Goal: Transaction & Acquisition: Purchase product/service

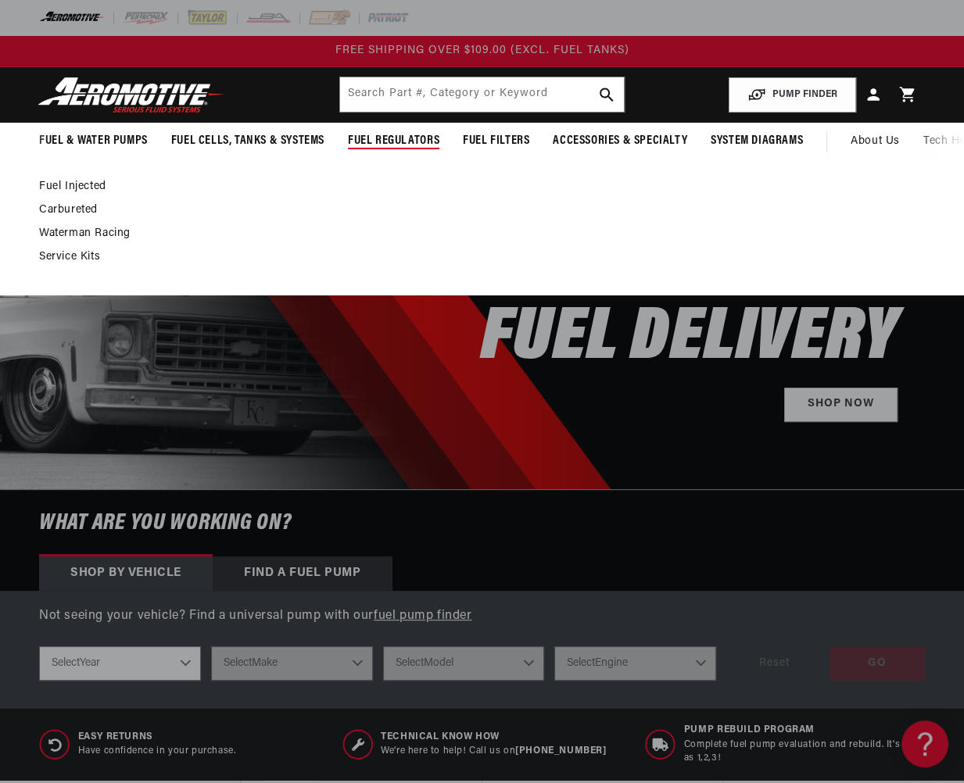
click at [79, 185] on link "Fuel Injected" at bounding box center [474, 187] width 870 height 14
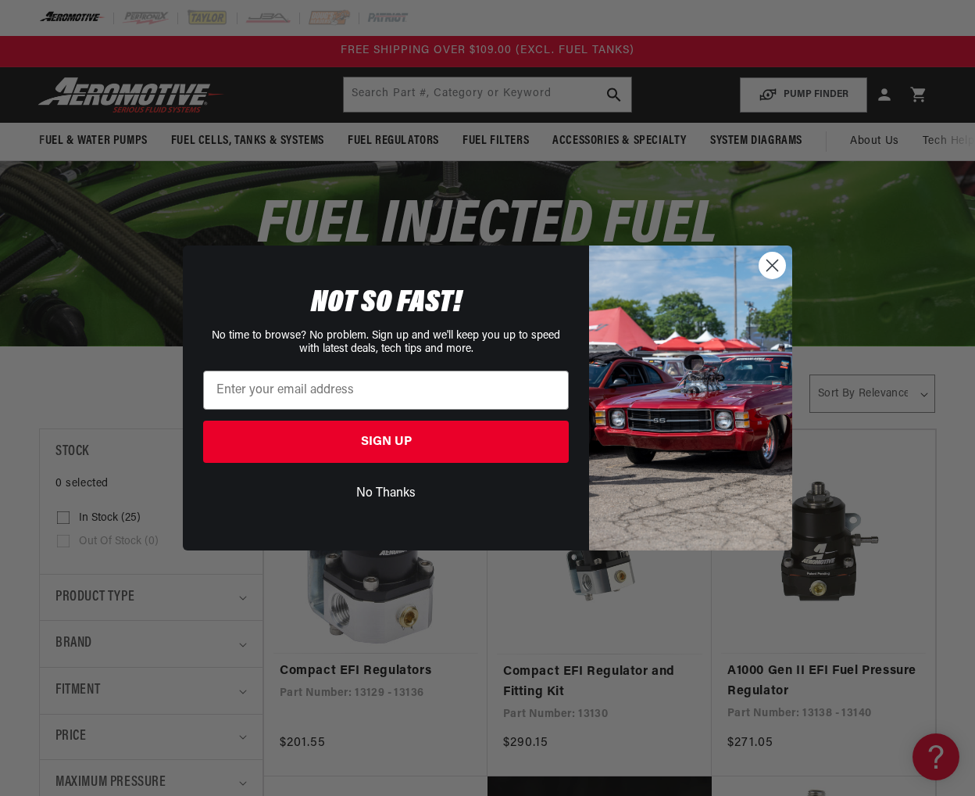
click at [392, 488] on button "No Thanks" at bounding box center [386, 493] width 366 height 30
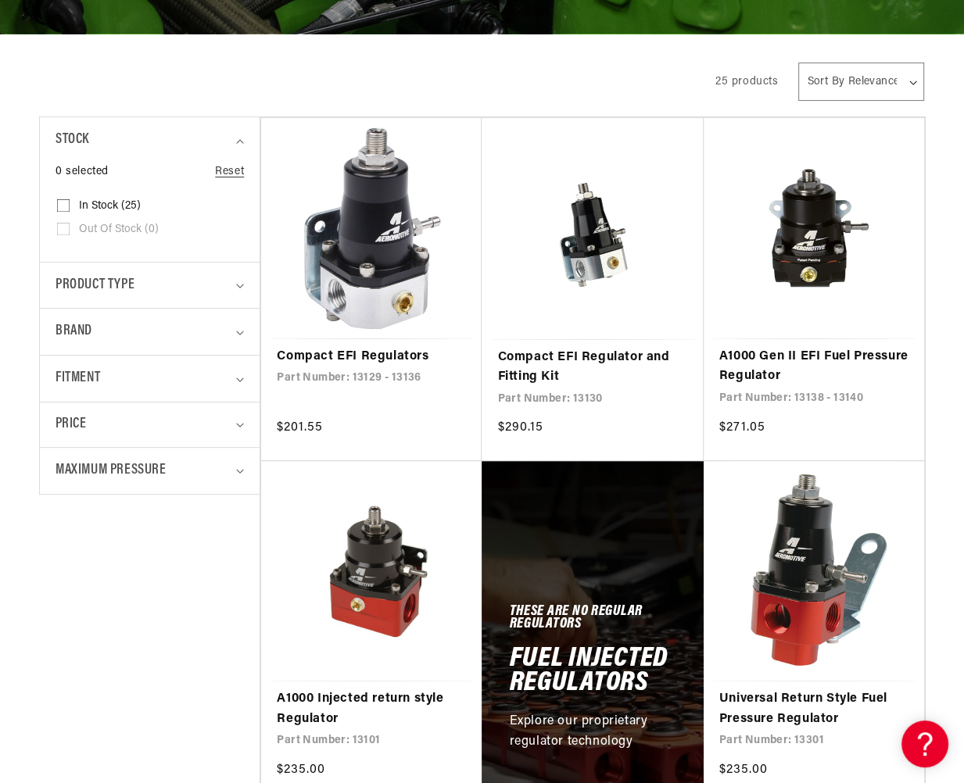
scroll to position [313, 0]
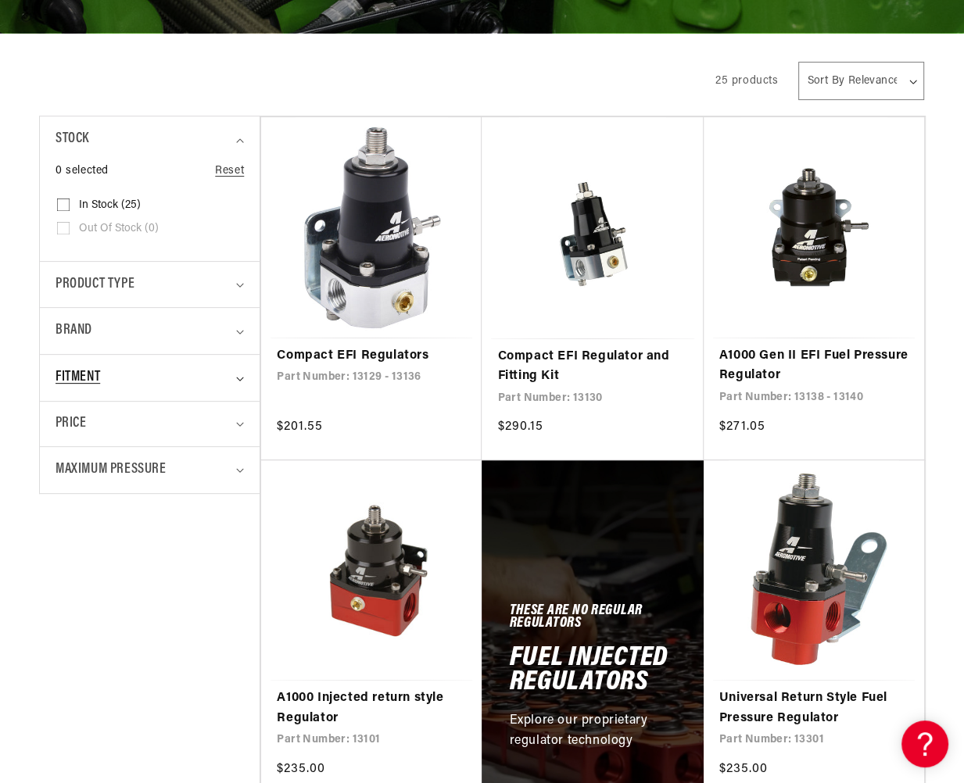
click at [113, 377] on div "Fitment" at bounding box center [142, 378] width 175 height 23
click at [65, 444] on input "Universal (20) Universal (20 products)" at bounding box center [63, 446] width 13 height 13
checkbox input "true"
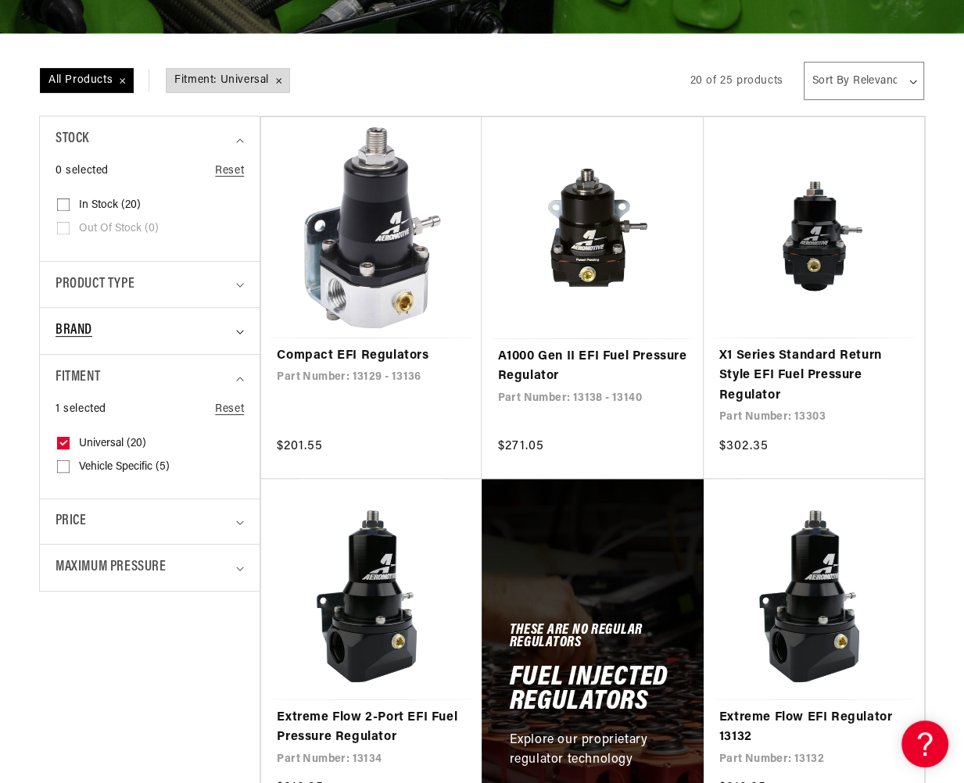
click at [72, 324] on span "Brand" at bounding box center [73, 331] width 37 height 23
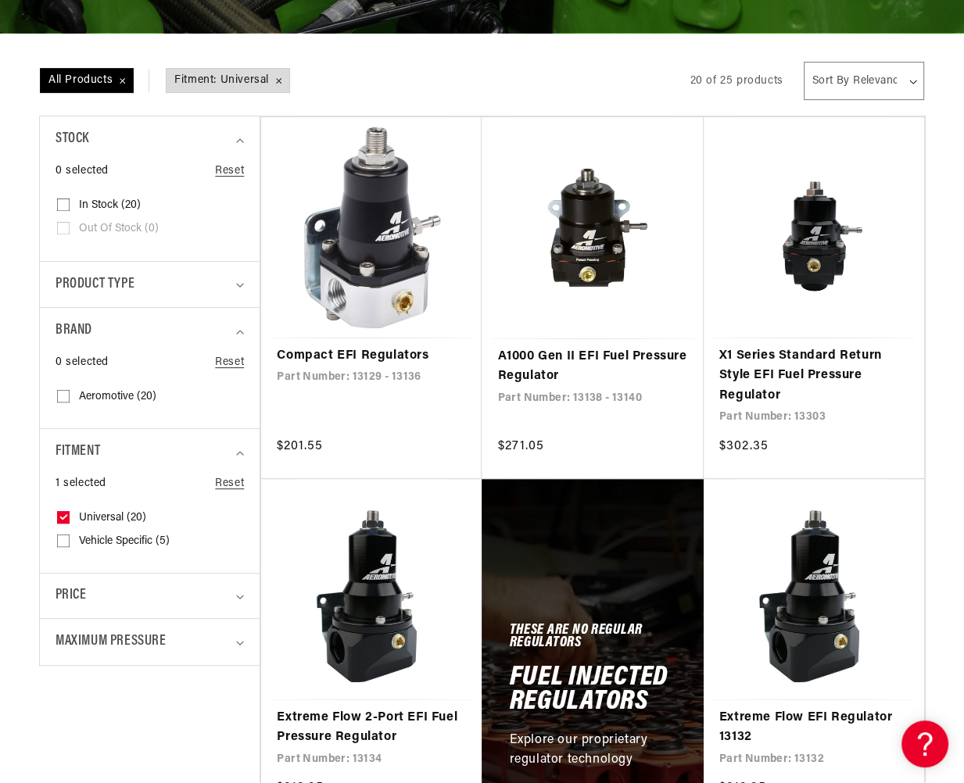
click at [59, 396] on input "Aeromotive (20) Aeromotive (20 products)" at bounding box center [63, 399] width 13 height 13
checkbox input "true"
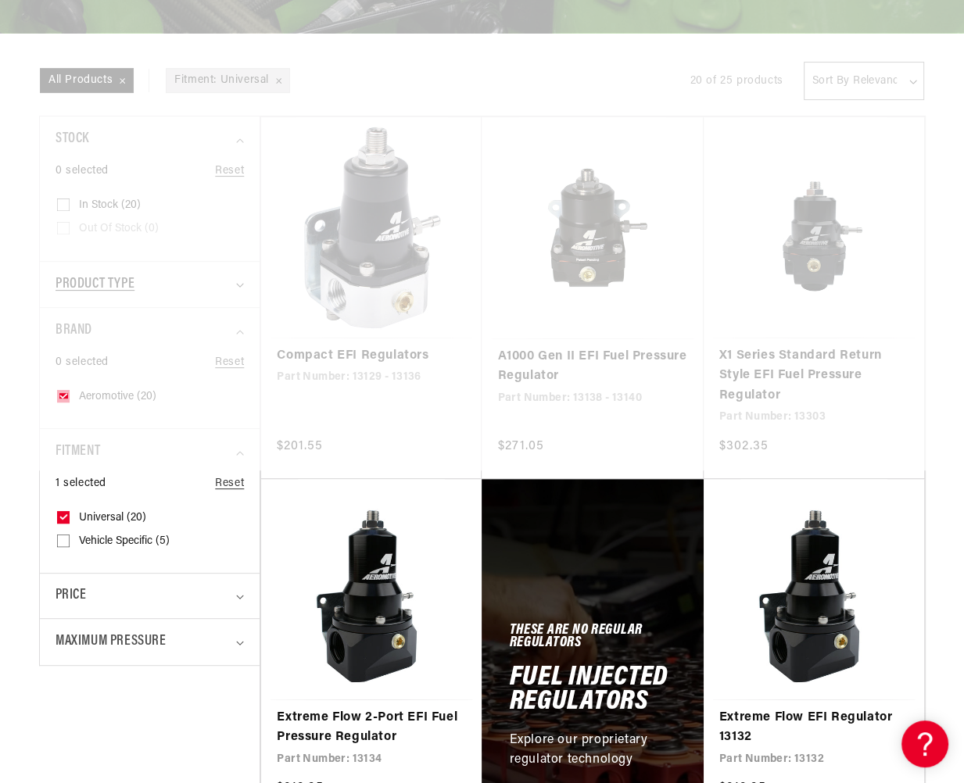
click at [108, 292] on div at bounding box center [482, 78] width 964 height 783
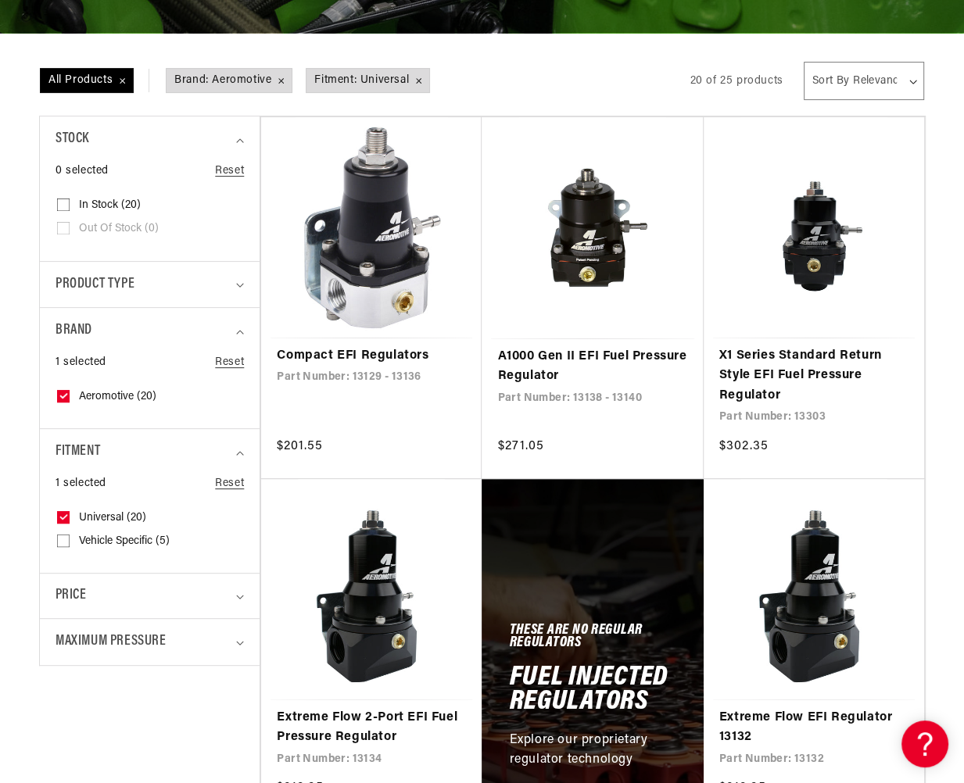
click at [108, 292] on span "Product type" at bounding box center [94, 285] width 79 height 23
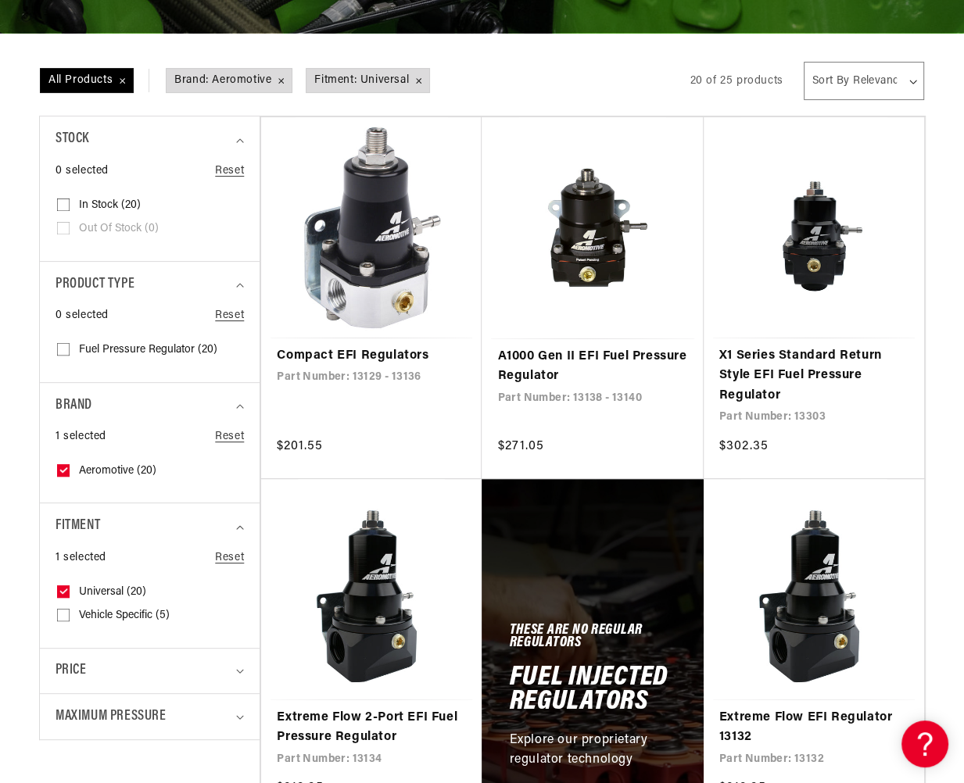
click at [59, 349] on input "Fuel Pressure Regulator (20) Fuel Pressure Regulator (20 products)" at bounding box center [63, 352] width 13 height 13
checkbox input "true"
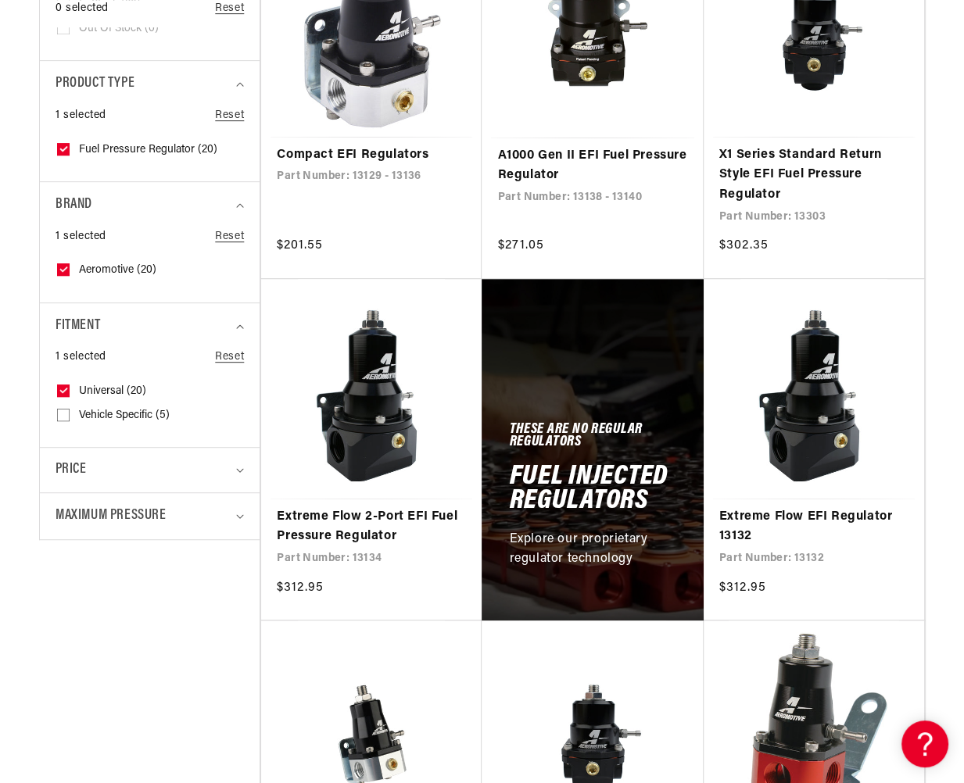
scroll to position [547, 0]
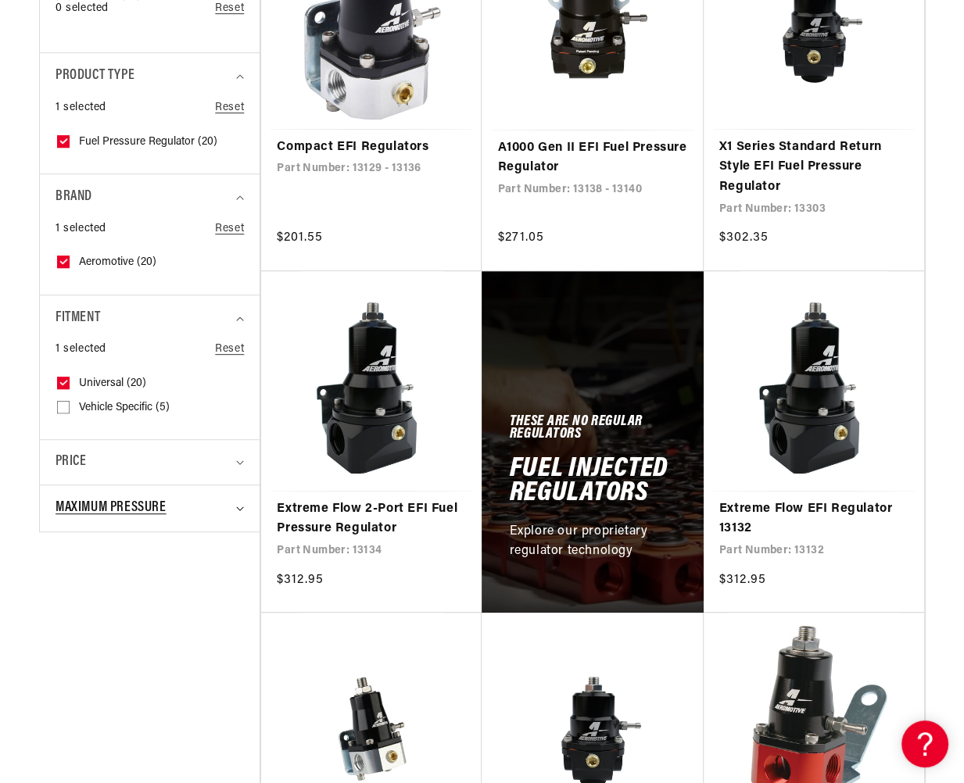
click at [119, 501] on span "Maximum Pressure" at bounding box center [110, 508] width 111 height 23
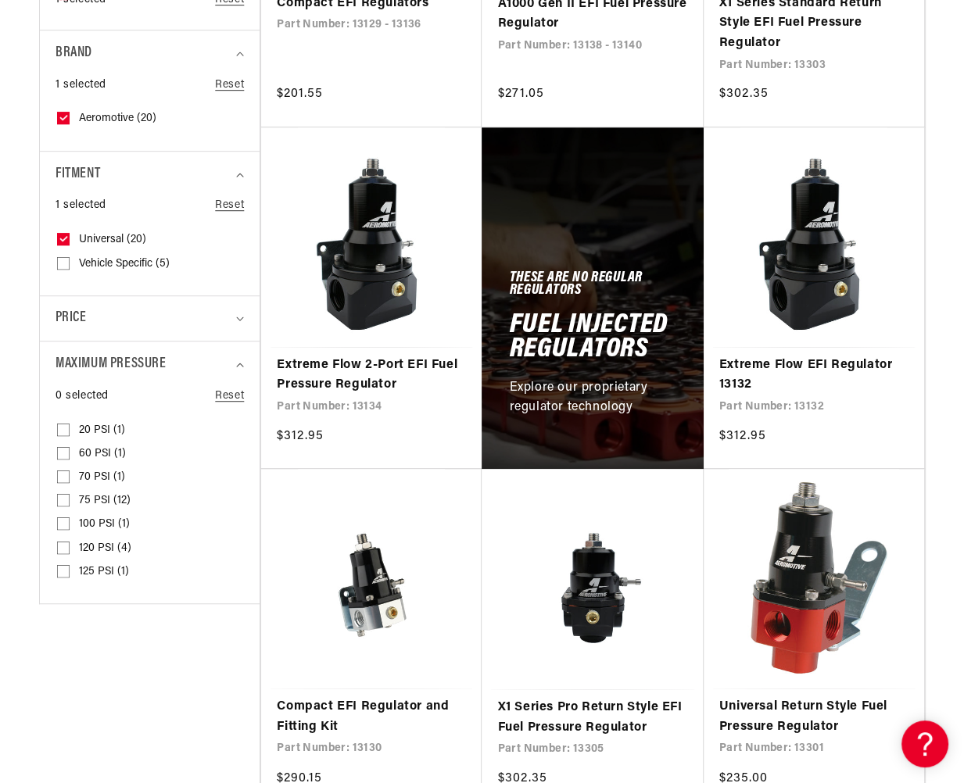
scroll to position [703, 0]
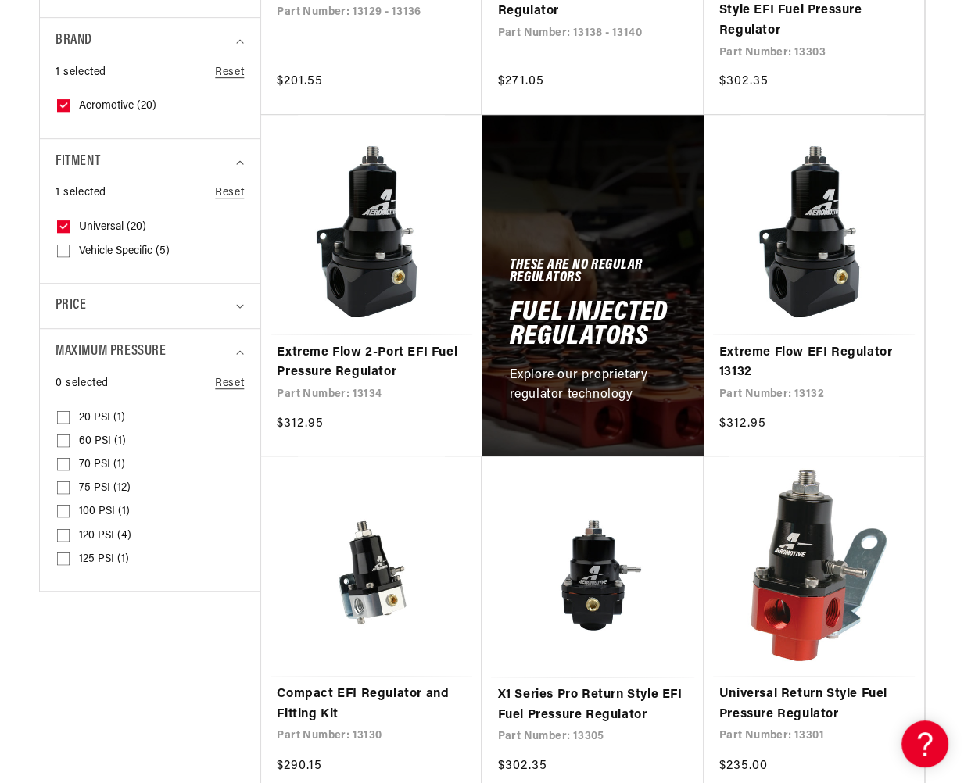
click at [62, 510] on input "100 PSI (1) 100 PSI (1 product)" at bounding box center [63, 514] width 13 height 13
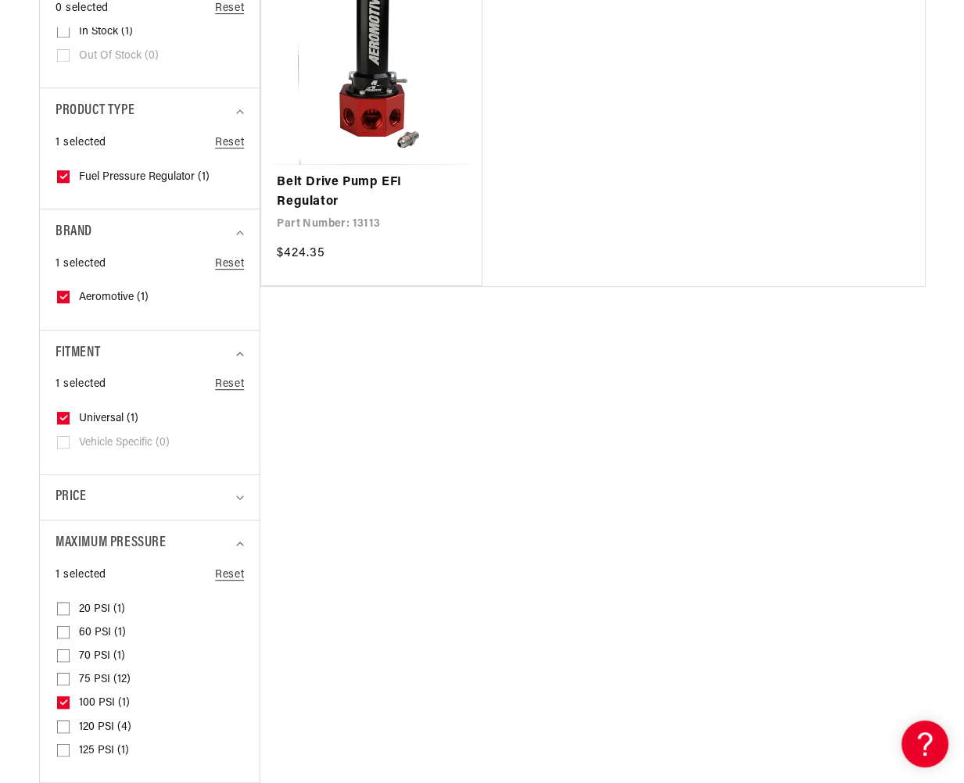
scroll to position [547, 0]
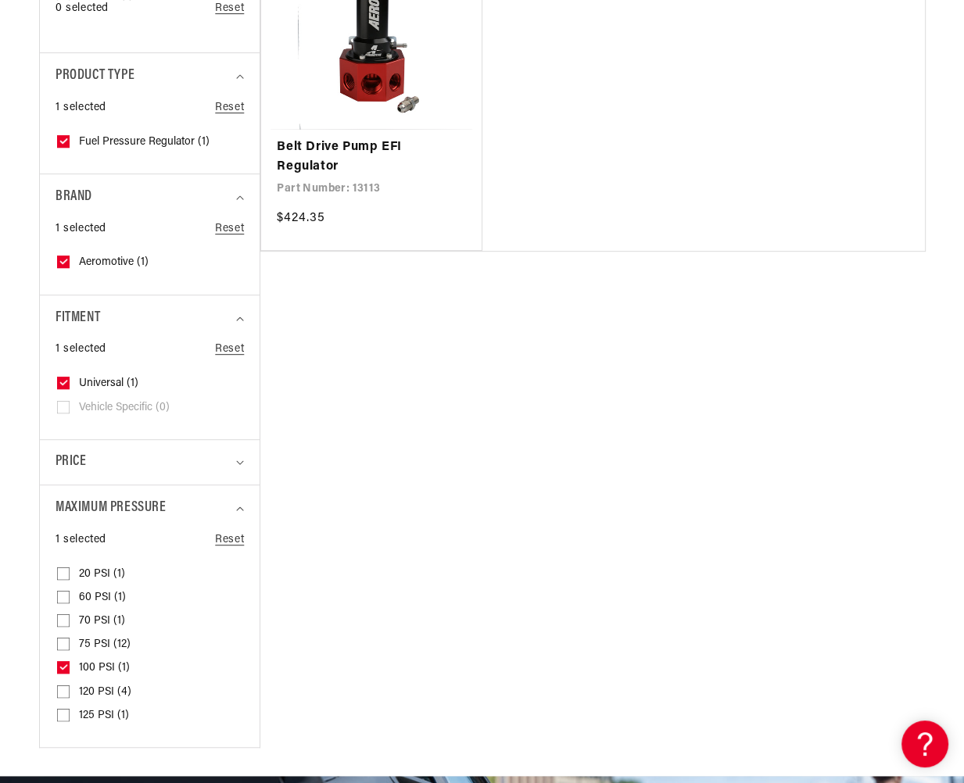
click at [64, 662] on icon at bounding box center [63, 667] width 13 height 13
click at [64, 664] on input "100 PSI (1) 100 PSI (1 product)" at bounding box center [63, 670] width 13 height 13
checkbox input "false"
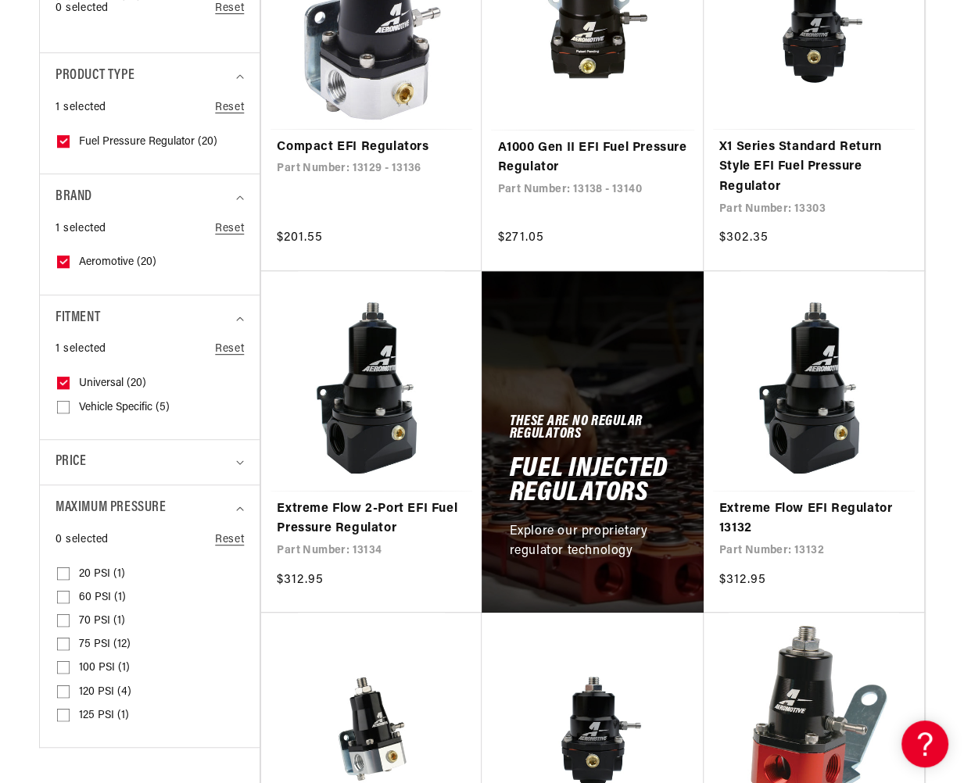
click at [63, 698] on input "120 PSI (4) 120 PSI (4 products)" at bounding box center [63, 695] width 13 height 13
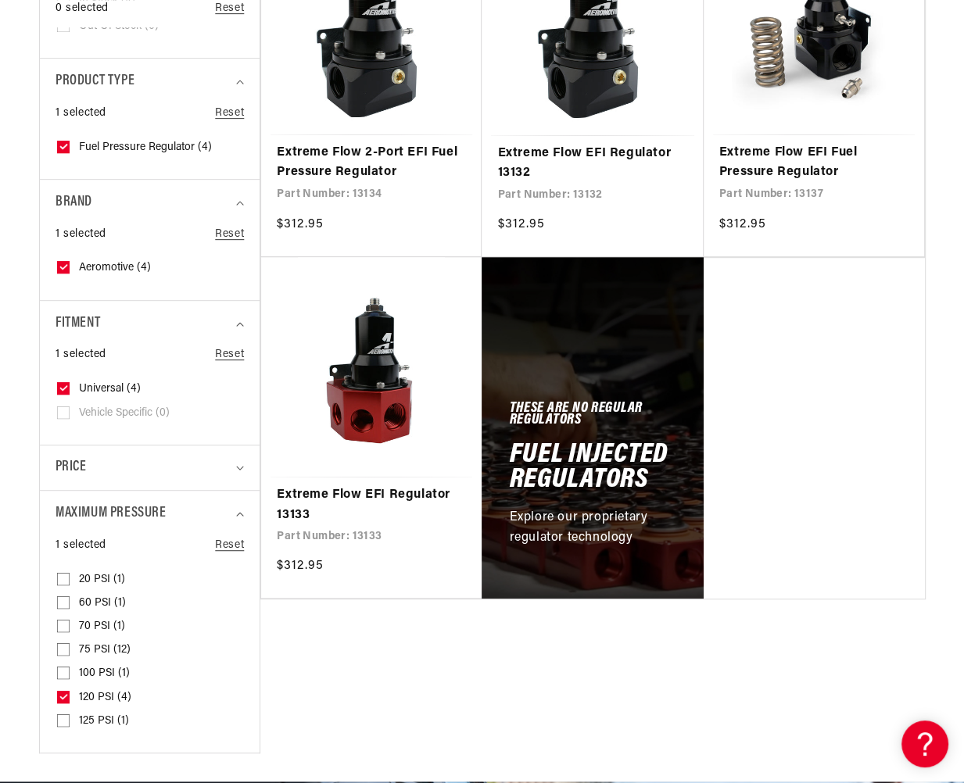
scroll to position [547, 0]
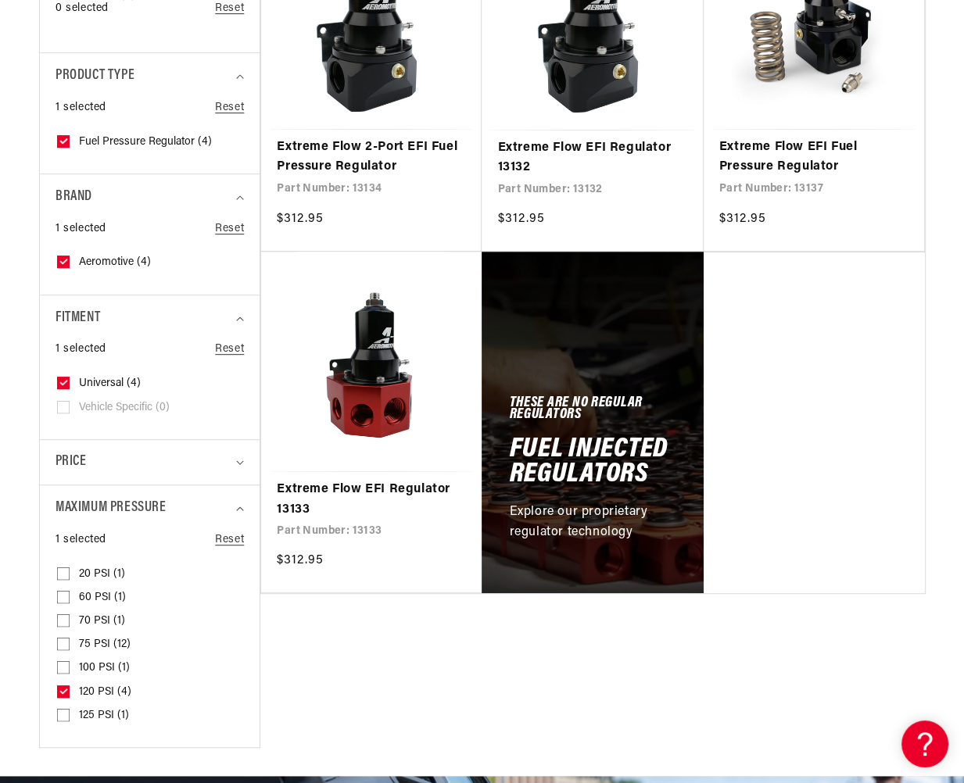
click at [61, 692] on input "120 PSI (4) 120 PSI (4 products)" at bounding box center [63, 695] width 13 height 13
checkbox input "false"
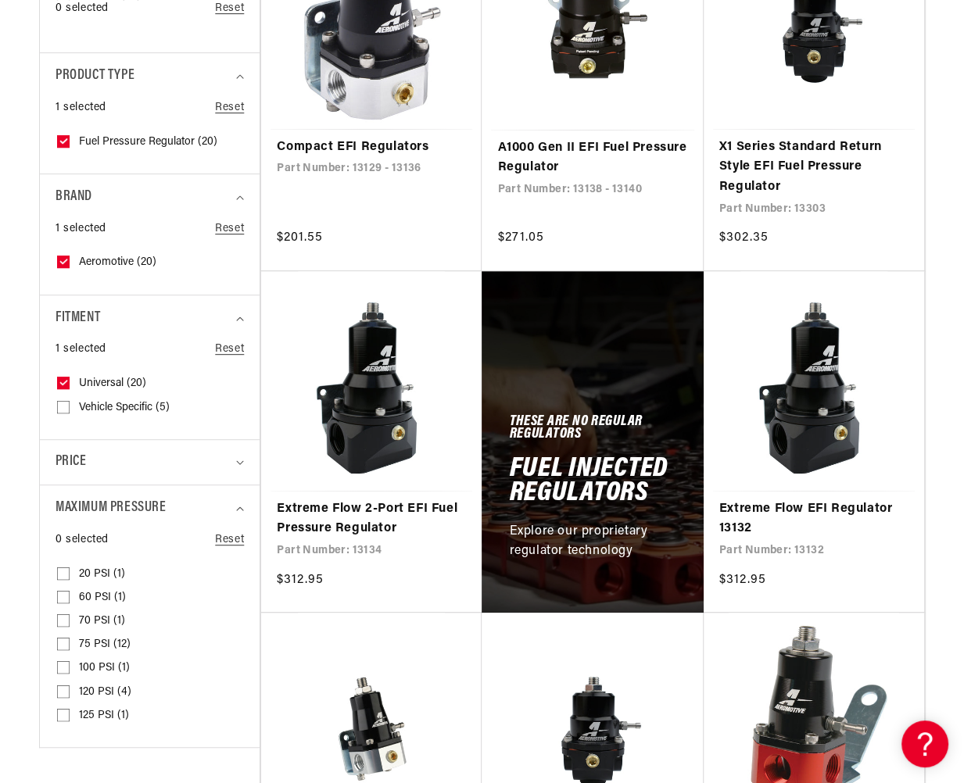
click at [66, 642] on input "75 PSI (12) 75 PSI (12 products)" at bounding box center [63, 647] width 13 height 13
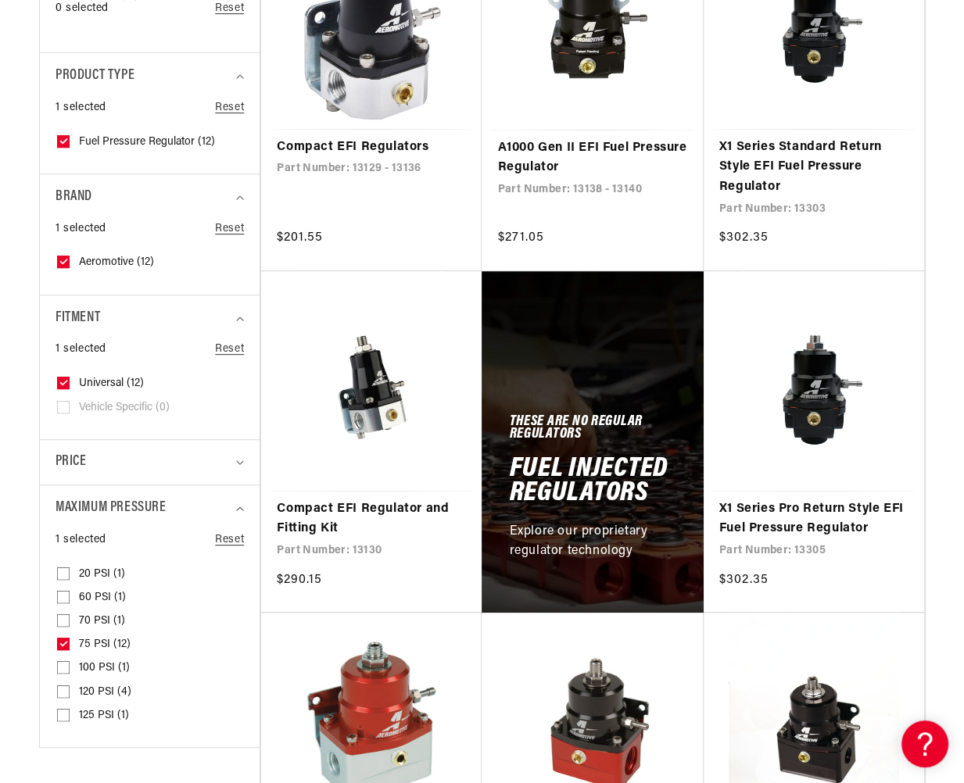
click at [59, 647] on input "75 PSI (12) 75 PSI (12 products)" at bounding box center [63, 647] width 13 height 13
checkbox input "false"
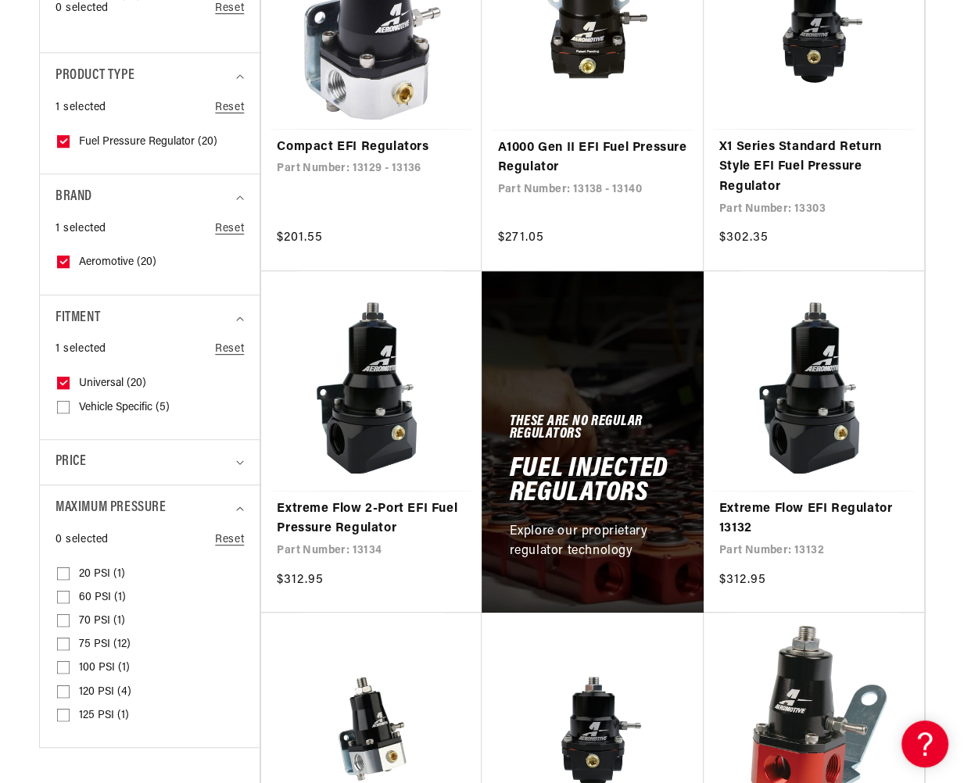
click at [63, 714] on input "125 PSI (1) 125 PSI (1 product)" at bounding box center [63, 718] width 13 height 13
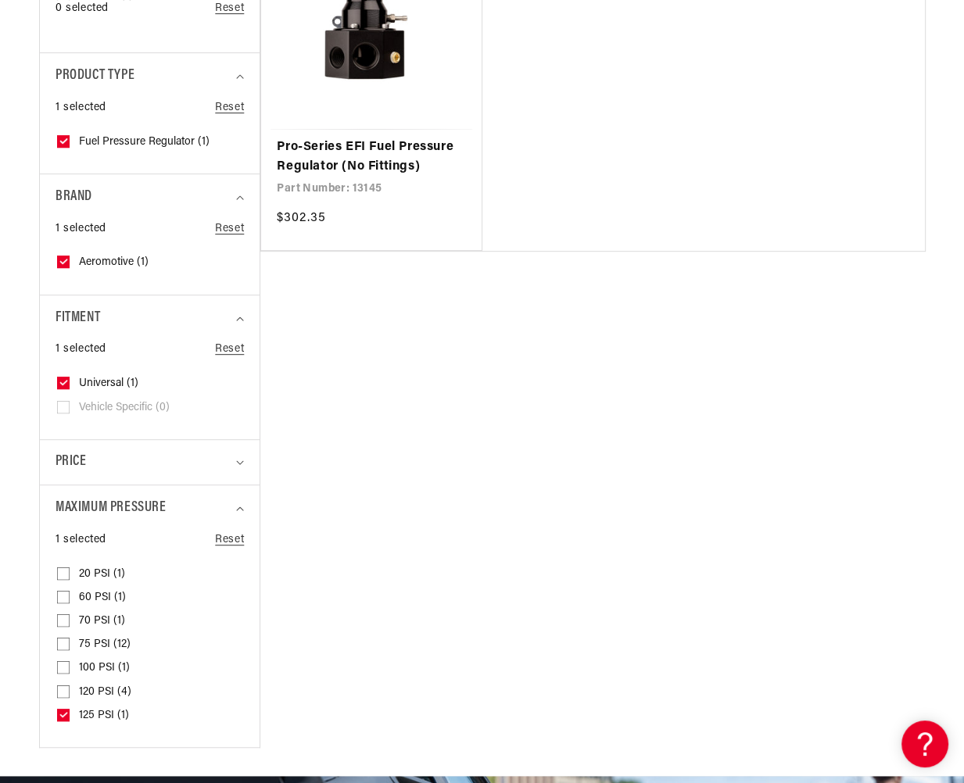
click at [63, 714] on icon at bounding box center [63, 714] width 9 height 5
click at [63, 714] on input "125 PSI (1) 125 PSI (1 product)" at bounding box center [63, 718] width 13 height 13
checkbox input "false"
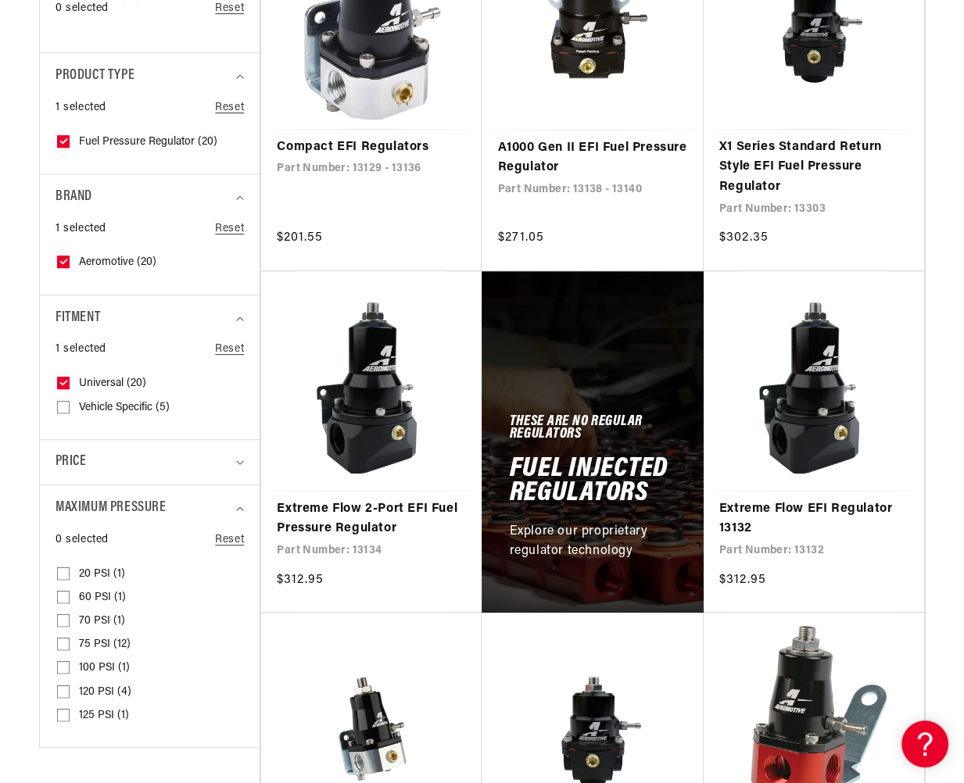
click at [63, 642] on input "75 PSI (12) 75 PSI (12 products)" at bounding box center [63, 647] width 13 height 13
checkbox input "true"
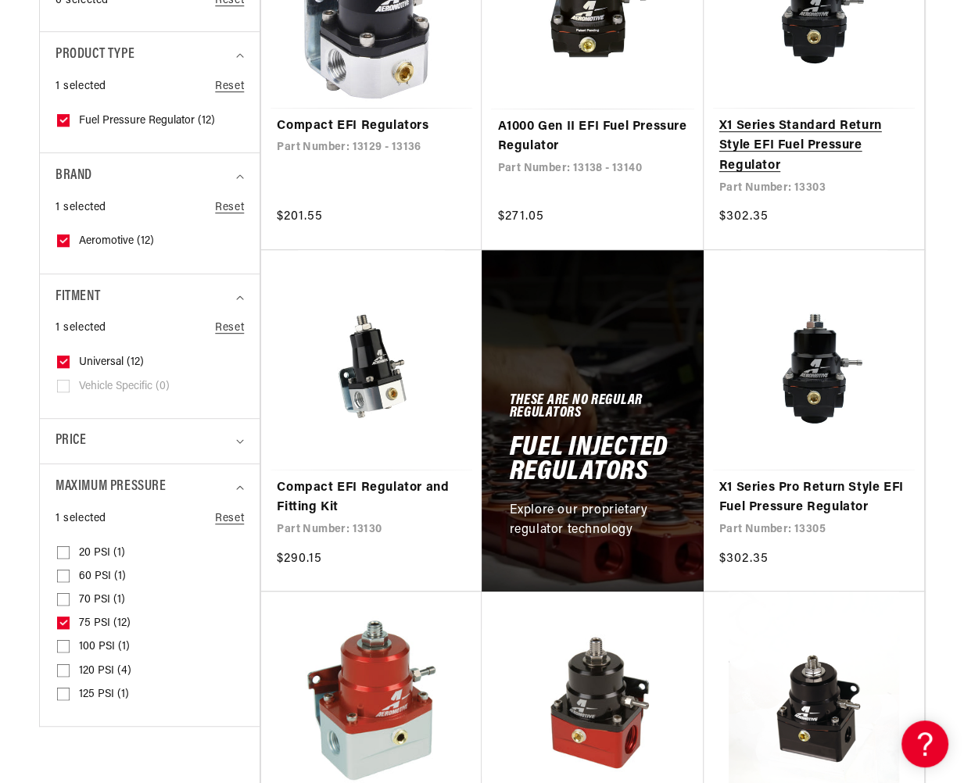
scroll to position [625, 0]
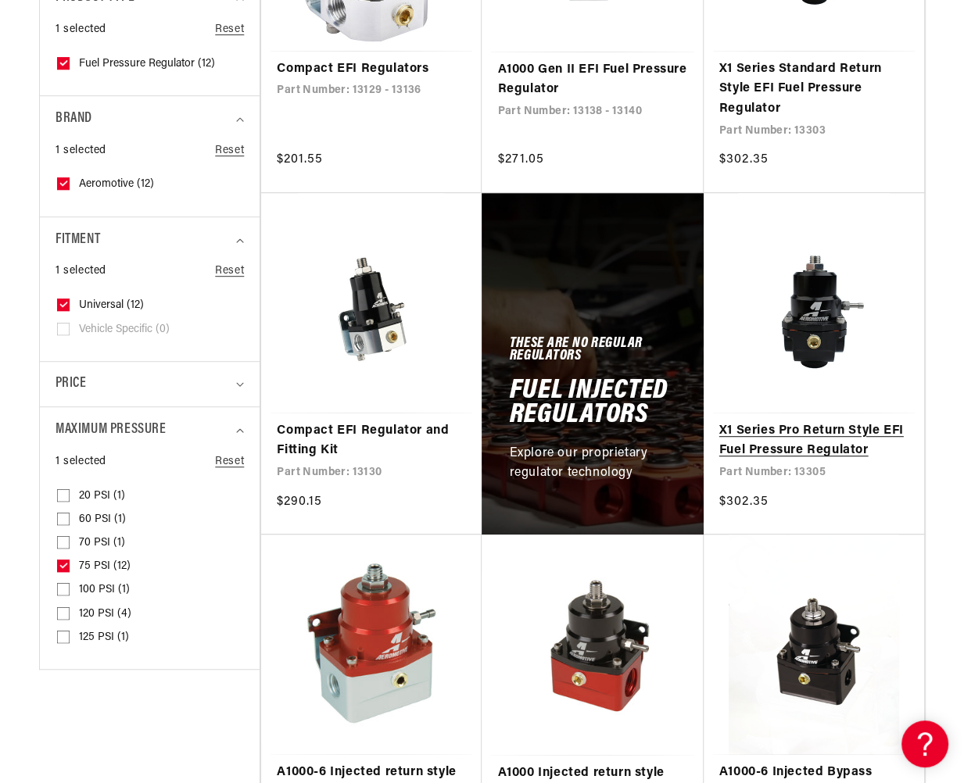
click at [825, 431] on link "X1 Series Pro Return Style EFI Fuel Pressure Regulator" at bounding box center [813, 441] width 189 height 40
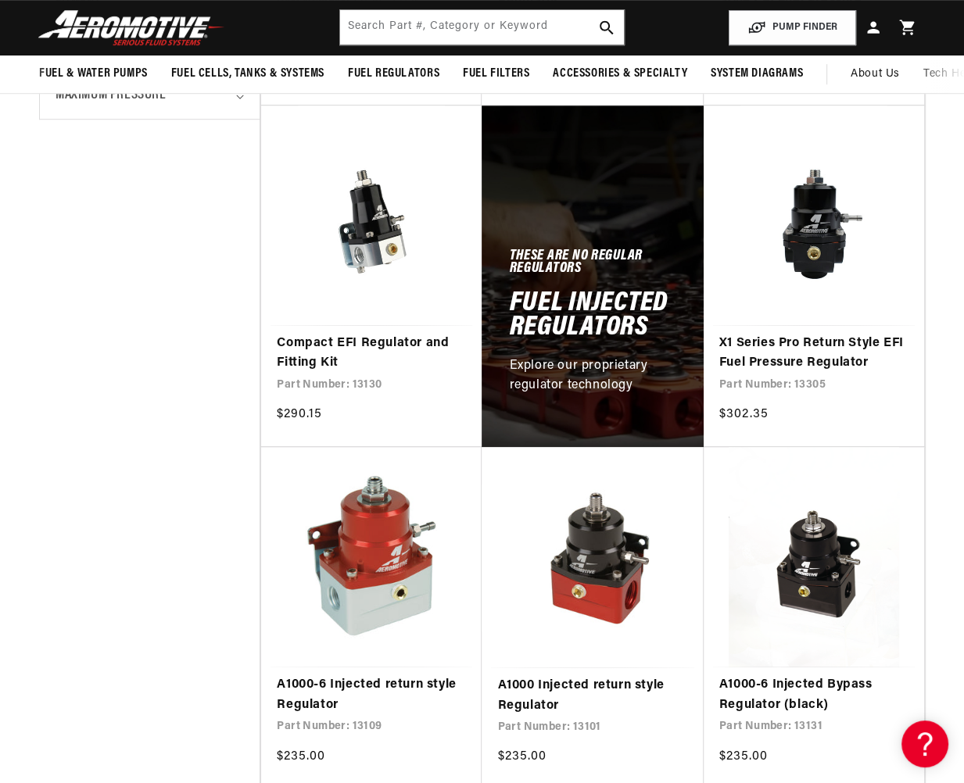
scroll to position [703, 0]
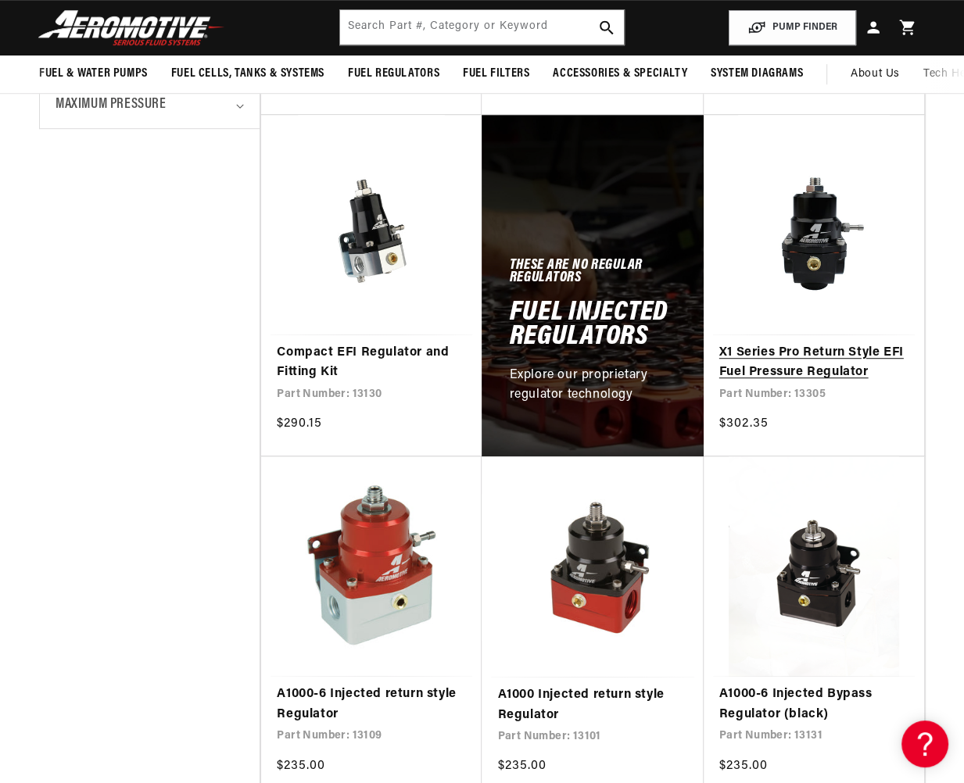
click at [806, 373] on link "X1 Series Pro Return Style EFI Fuel Pressure Regulator" at bounding box center [813, 363] width 189 height 40
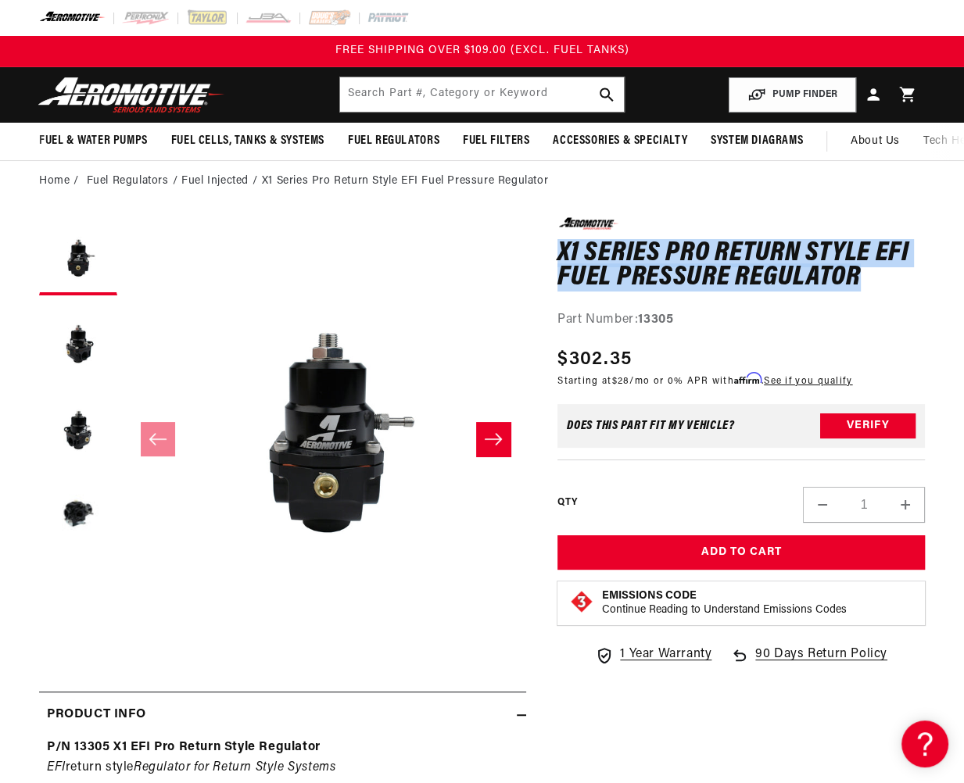
drag, startPoint x: 864, startPoint y: 281, endPoint x: 557, endPoint y: 256, distance: 308.2
click at [557, 256] on h1 "X1 Series Pro Return Style EFI Fuel Pressure Regulator" at bounding box center [740, 266] width 367 height 49
copy h1 "X1 Series Pro Return Style EFI Fuel Pressure Regulator"
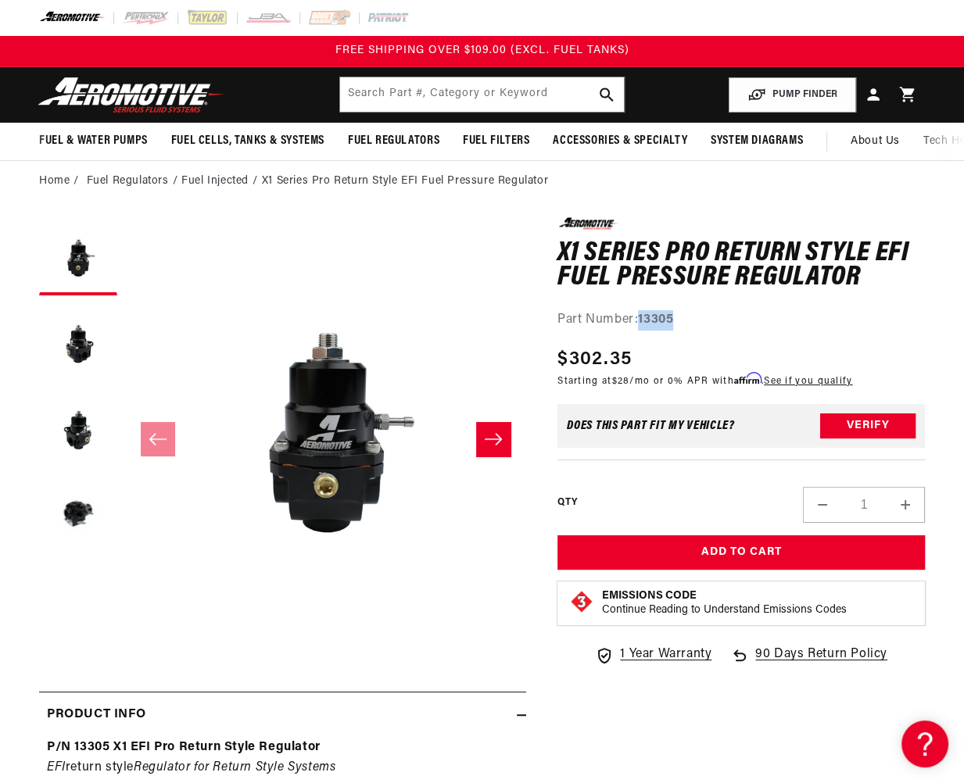
drag, startPoint x: 678, startPoint y: 321, endPoint x: 641, endPoint y: 326, distance: 37.0
click at [641, 326] on div "Part Number: 13305" at bounding box center [740, 320] width 367 height 20
copy strong "13305"
